Goal: Task Accomplishment & Management: Use online tool/utility

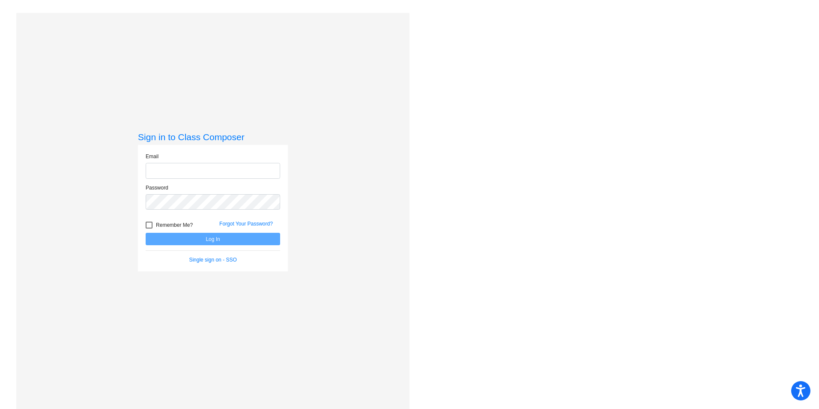
type input "[EMAIL_ADDRESS][DOMAIN_NAME]"
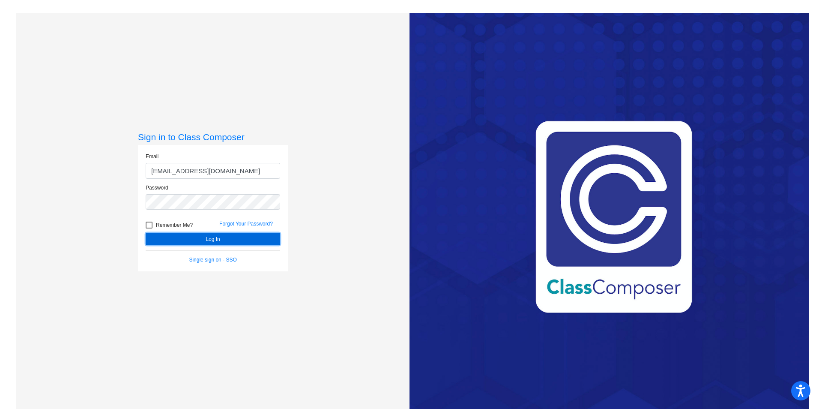
click at [246, 235] on button "Log In" at bounding box center [213, 239] width 135 height 12
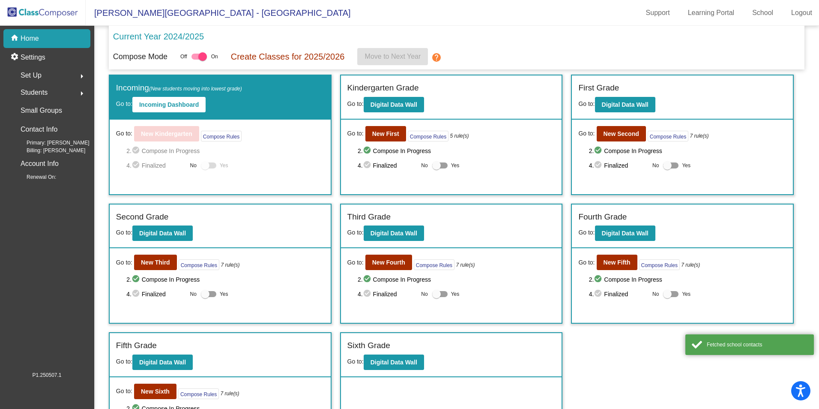
click at [44, 77] on div "Set Up arrow_right" at bounding box center [50, 75] width 82 height 17
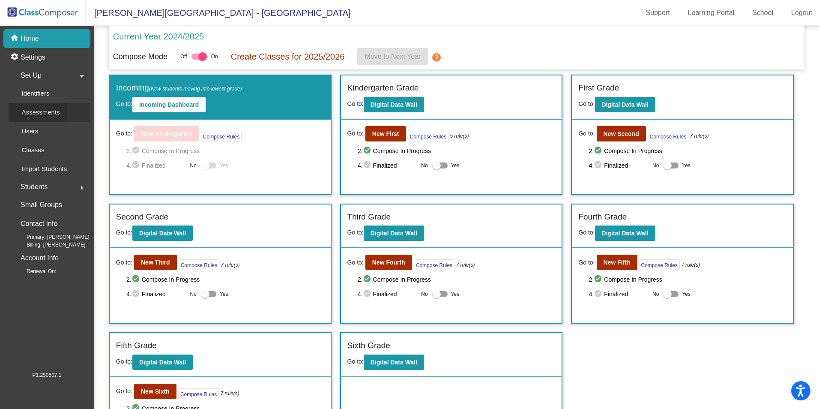
click at [38, 111] on p "Assessments" at bounding box center [40, 112] width 38 height 10
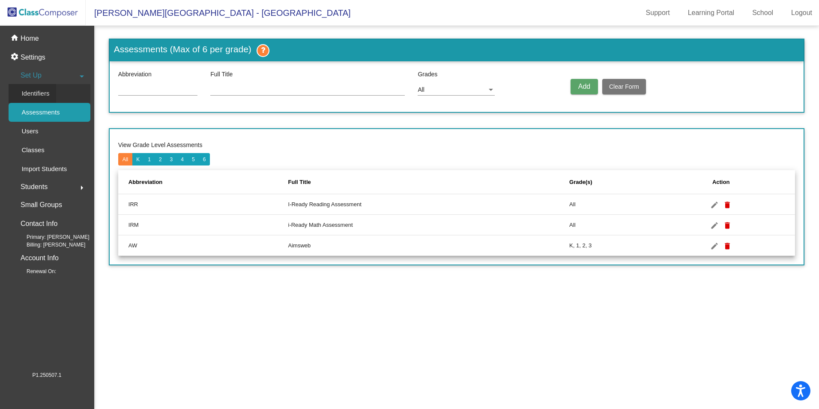
click at [56, 92] on div "Identifiers" at bounding box center [33, 93] width 48 height 19
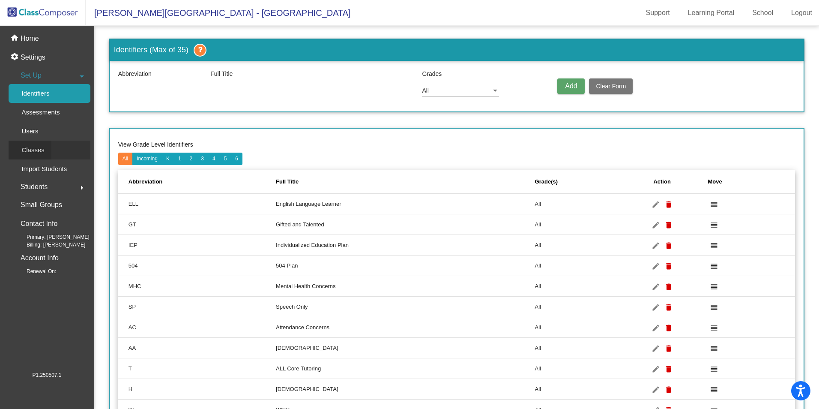
click at [41, 149] on p "Classes" at bounding box center [32, 150] width 23 height 10
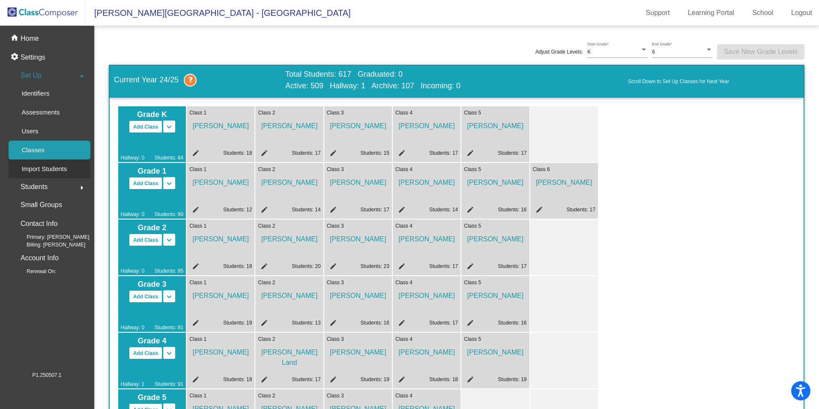
click at [45, 167] on p "Import Students" at bounding box center [43, 169] width 45 height 10
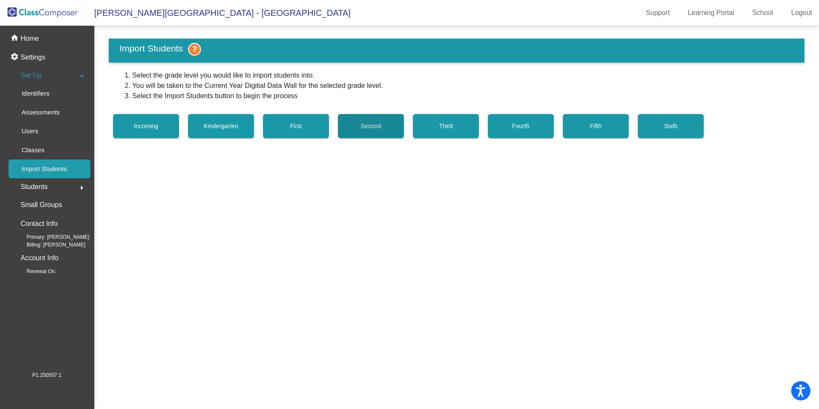
click at [375, 129] on span "Second" at bounding box center [371, 126] width 20 height 7
